Goal: Navigation & Orientation: Find specific page/section

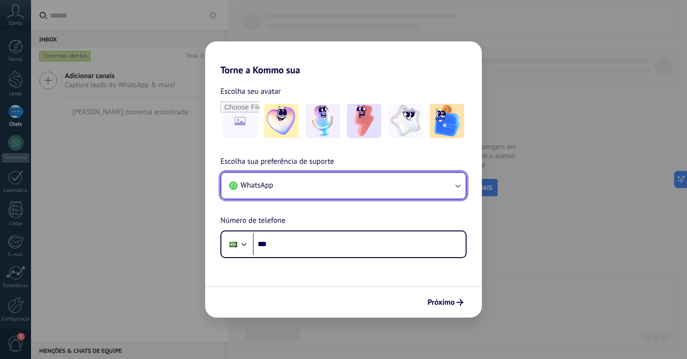
click at [341, 185] on button "WhatsApp" at bounding box center [343, 186] width 244 height 26
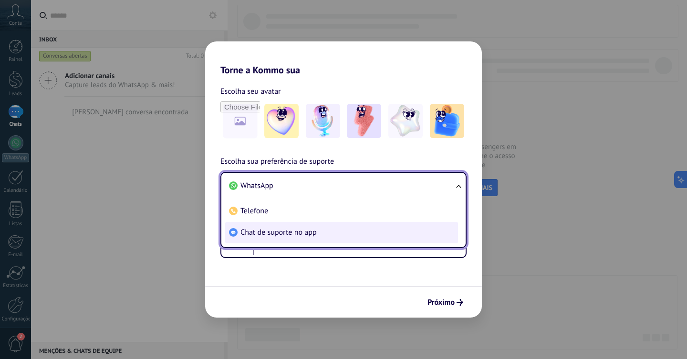
click at [313, 229] on span "Chat de suporte no app" at bounding box center [278, 233] width 76 height 10
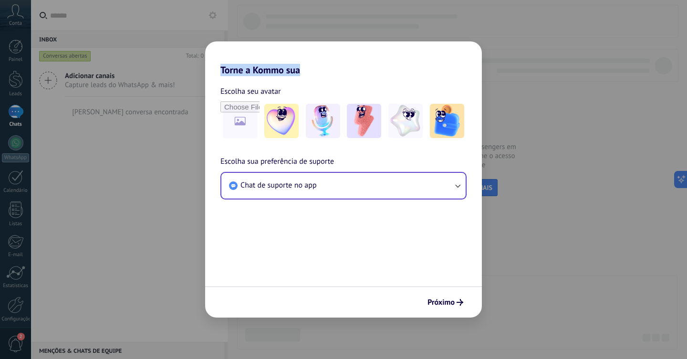
drag, startPoint x: 409, startPoint y: 69, endPoint x: 301, endPoint y: 62, distance: 107.9
click at [301, 62] on h2 "Torne a Kommo sua" at bounding box center [343, 58] width 277 height 34
drag, startPoint x: 343, startPoint y: 54, endPoint x: 274, endPoint y: 53, distance: 69.1
click at [275, 53] on h2 "Torne a Kommo sua" at bounding box center [343, 58] width 277 height 34
click at [462, 302] on icon "submit" at bounding box center [459, 302] width 7 height 7
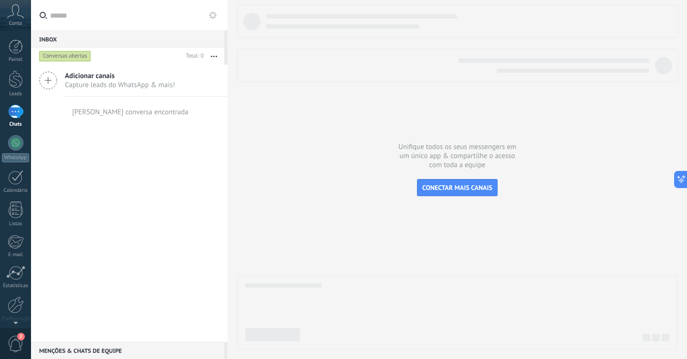
click at [20, 21] on span "Conta" at bounding box center [15, 24] width 13 height 6
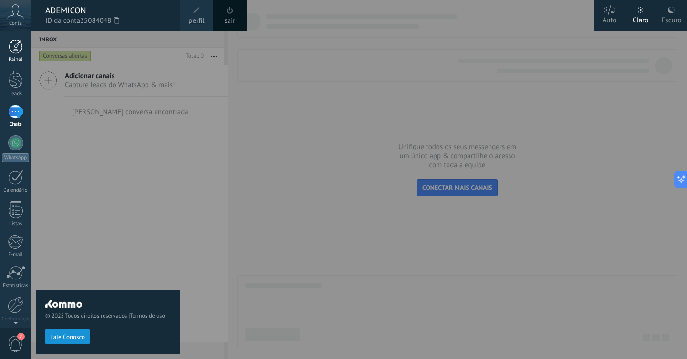
click at [14, 48] on div at bounding box center [16, 47] width 14 height 14
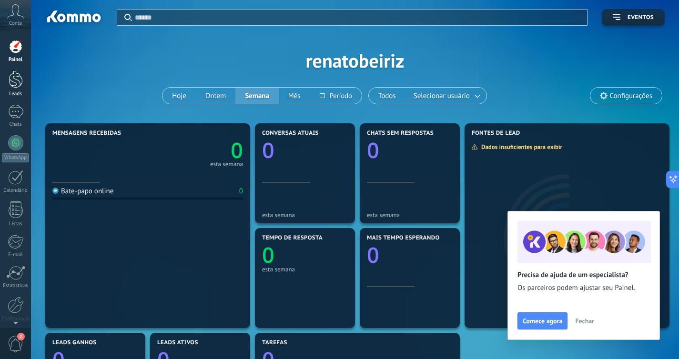
click at [15, 76] on div at bounding box center [16, 80] width 14 height 18
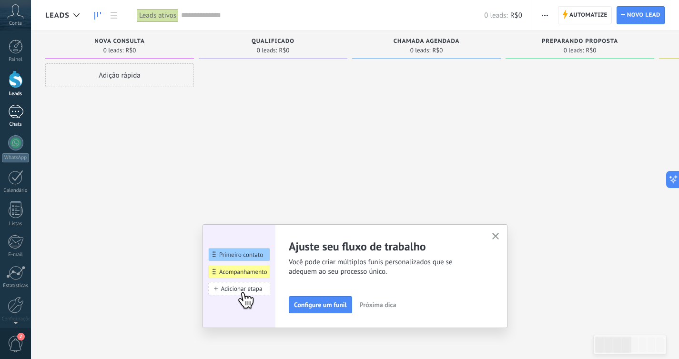
click at [17, 111] on div at bounding box center [15, 112] width 15 height 14
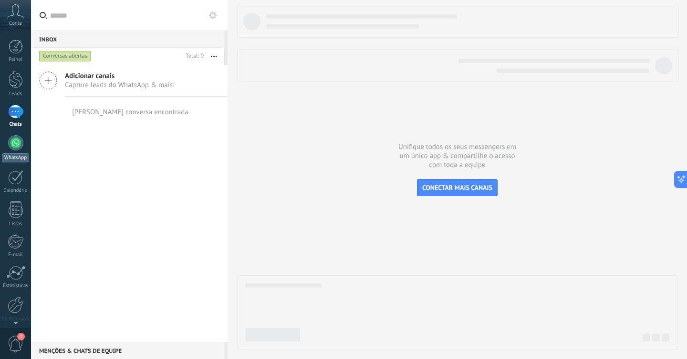
click at [16, 142] on div at bounding box center [15, 142] width 15 height 15
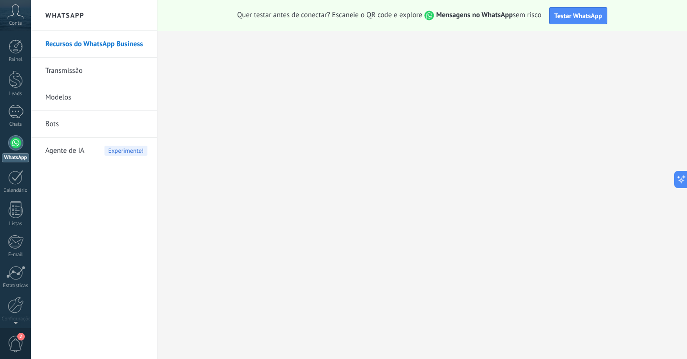
click at [16, 169] on div "Painel Leads Chats WhatsApp Clientes" at bounding box center [15, 203] width 31 height 326
click at [14, 174] on div at bounding box center [15, 177] width 15 height 15
